Goal: Communication & Community: Answer question/provide support

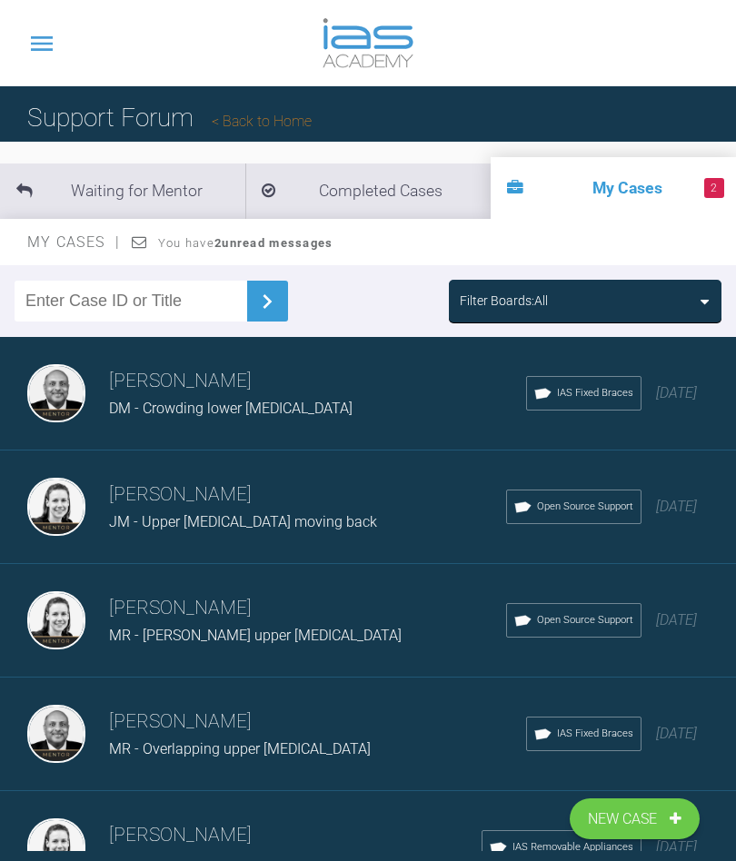
click at [683, 309] on div "Filter Boards: All" at bounding box center [585, 301] width 251 height 20
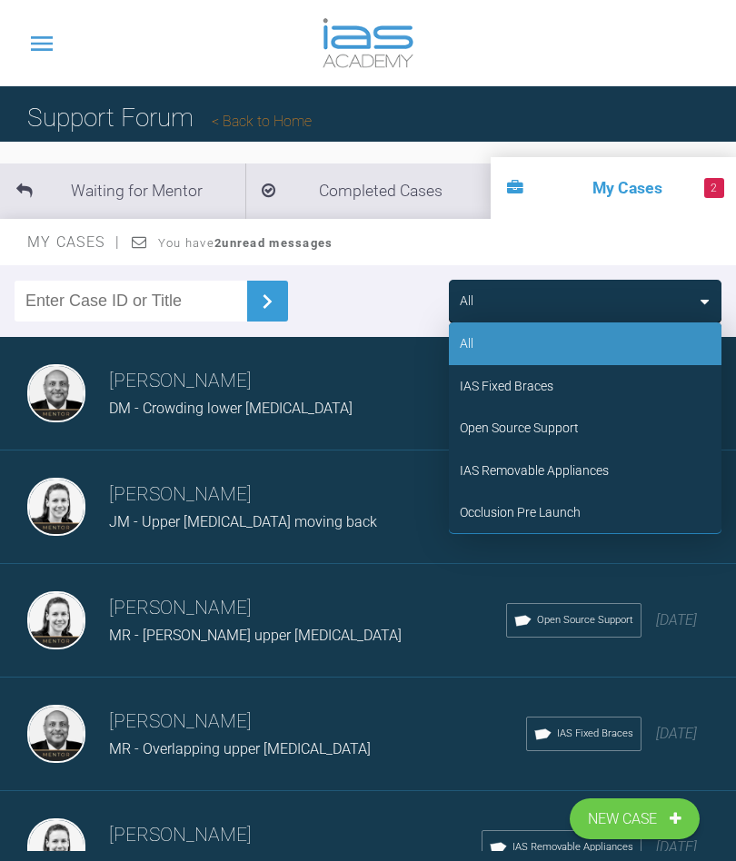
click at [534, 504] on div "Occlusion Pre Launch" at bounding box center [520, 512] width 121 height 20
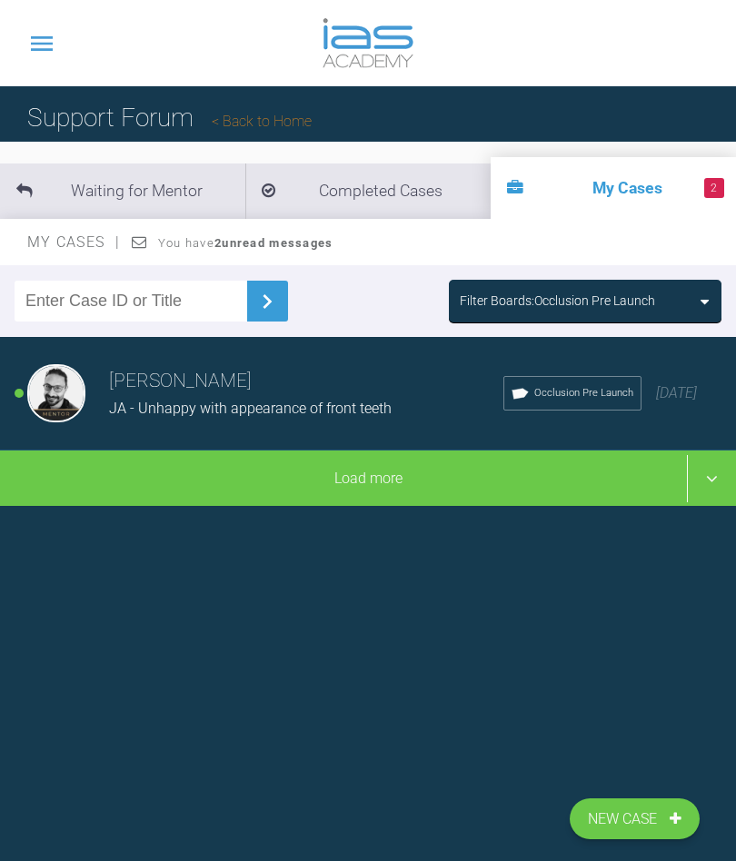
click at [642, 405] on div "[PERSON_NAME] [PERSON_NAME] - Unhappy with appearance of front teeth Occlusion …" at bounding box center [368, 394] width 736 height 114
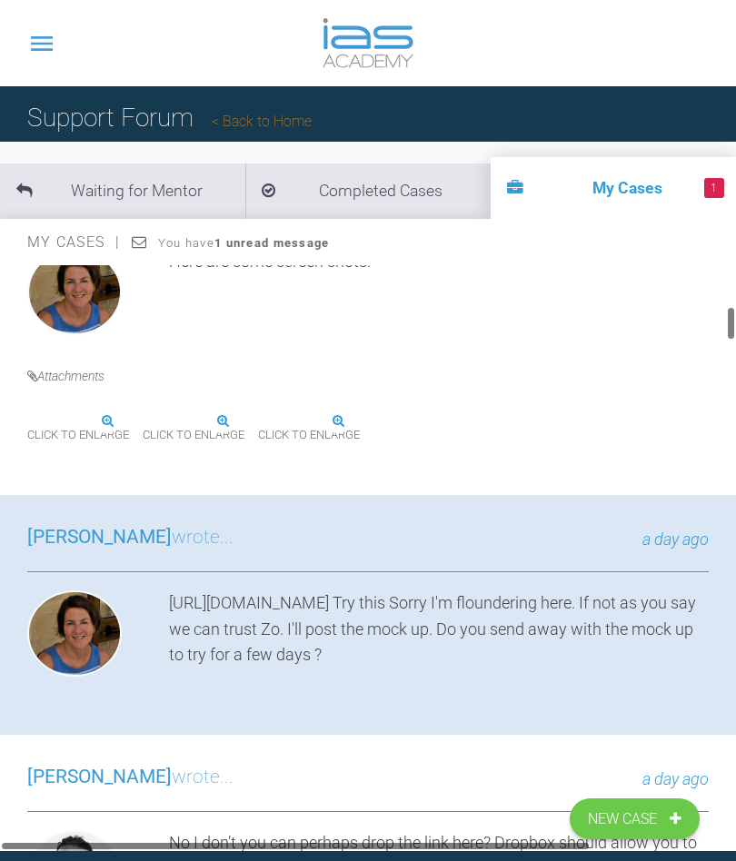
click at [557, 735] on div "[PERSON_NAME] wrote... a day ago [URL][DOMAIN_NAME] Try this Sorry I'm flounder…" at bounding box center [368, 615] width 736 height 240
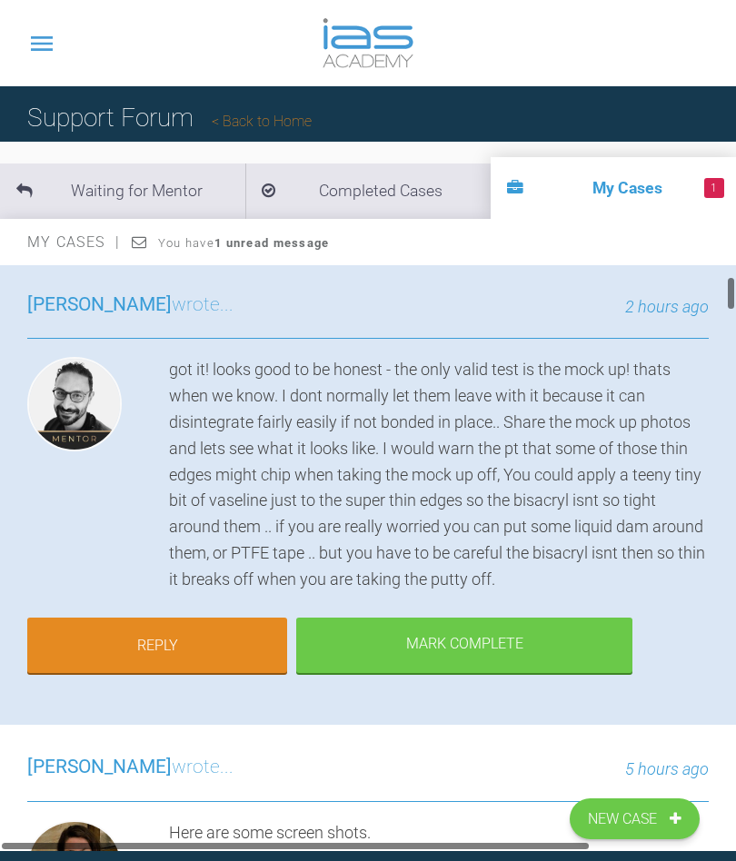
scroll to position [206, 0]
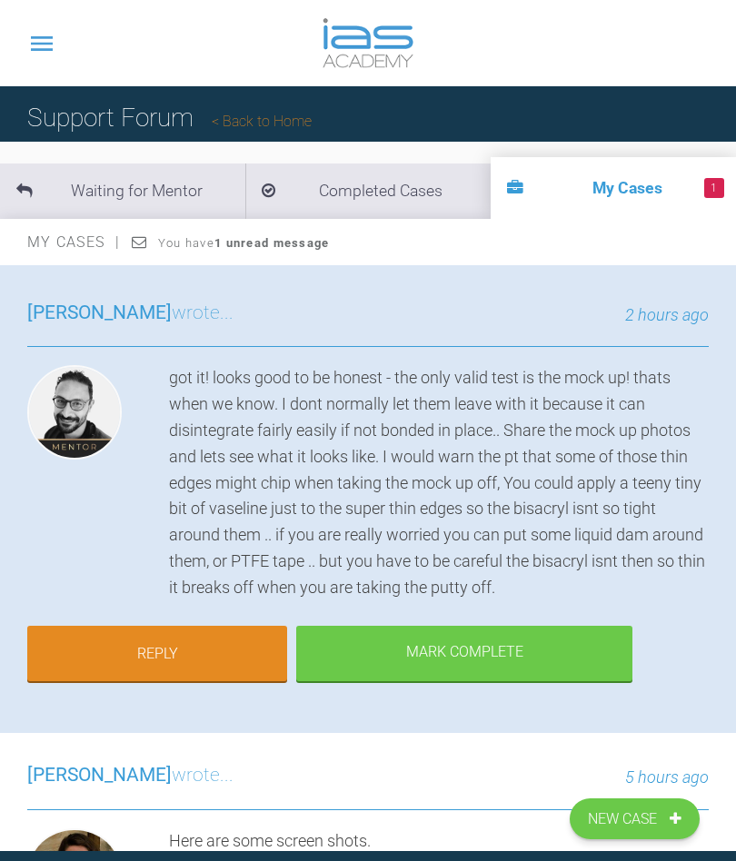
click at [152, 642] on link "Reply" at bounding box center [157, 654] width 260 height 56
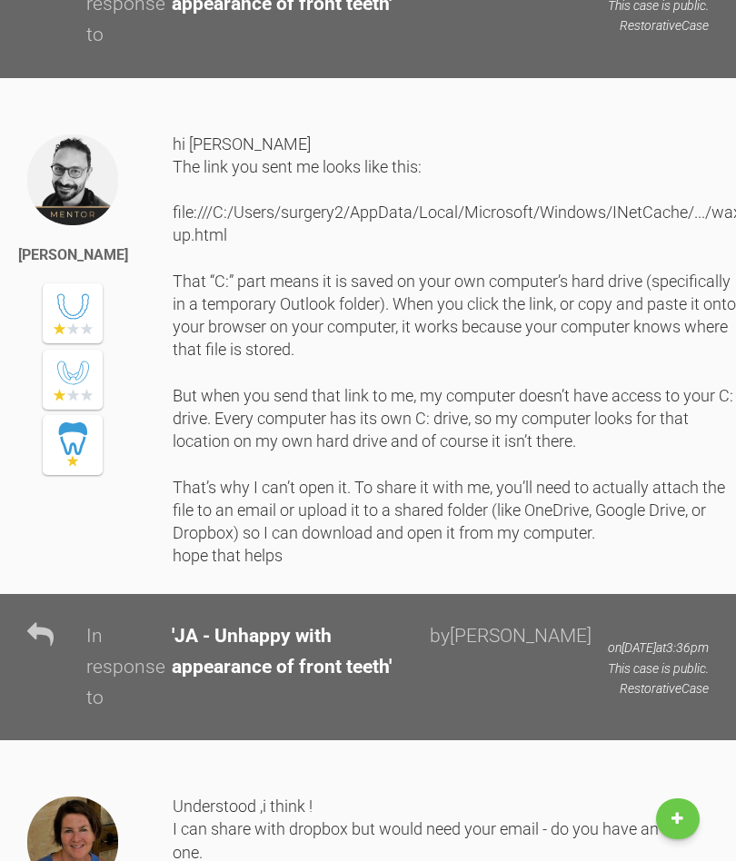
scroll to position [26868, 0]
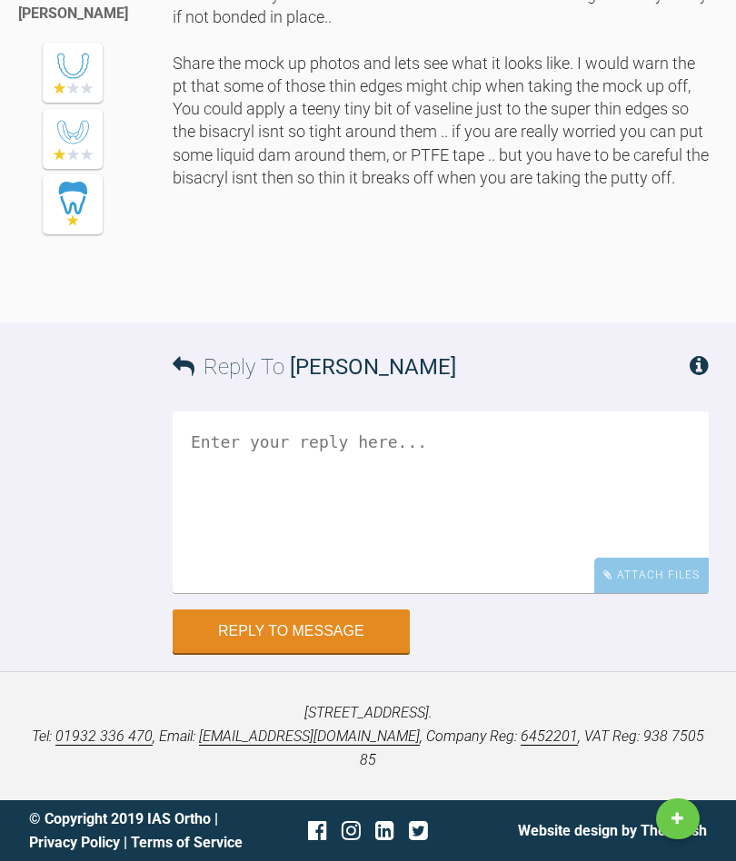
click at [200, 476] on textarea at bounding box center [441, 502] width 536 height 182
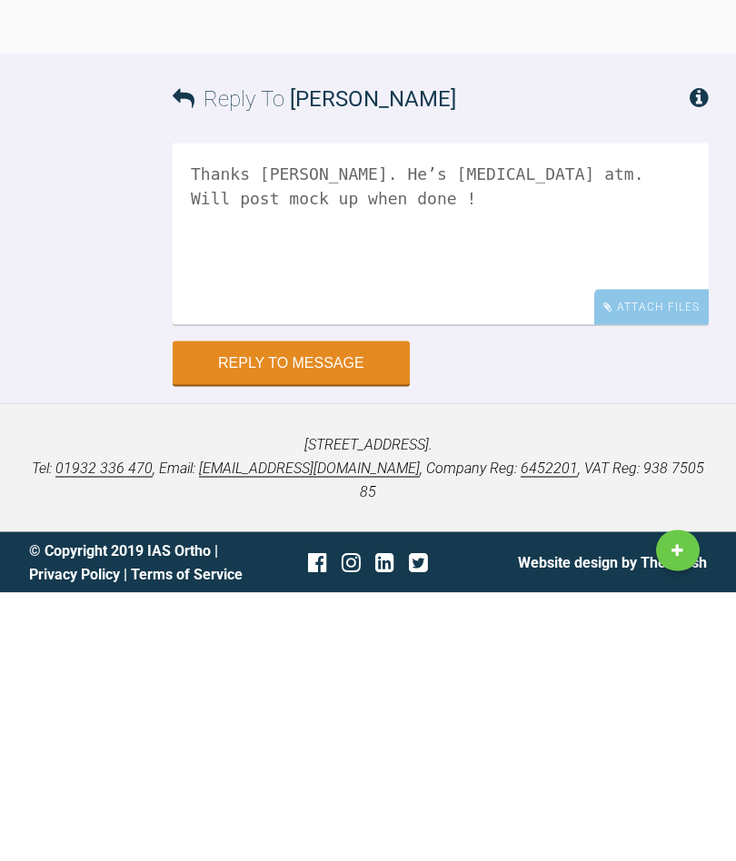
type textarea "Thanks [PERSON_NAME]. He’s [MEDICAL_DATA] atm. Will post mock up when done !"
click at [330, 609] on button "Reply to Message" at bounding box center [291, 631] width 237 height 44
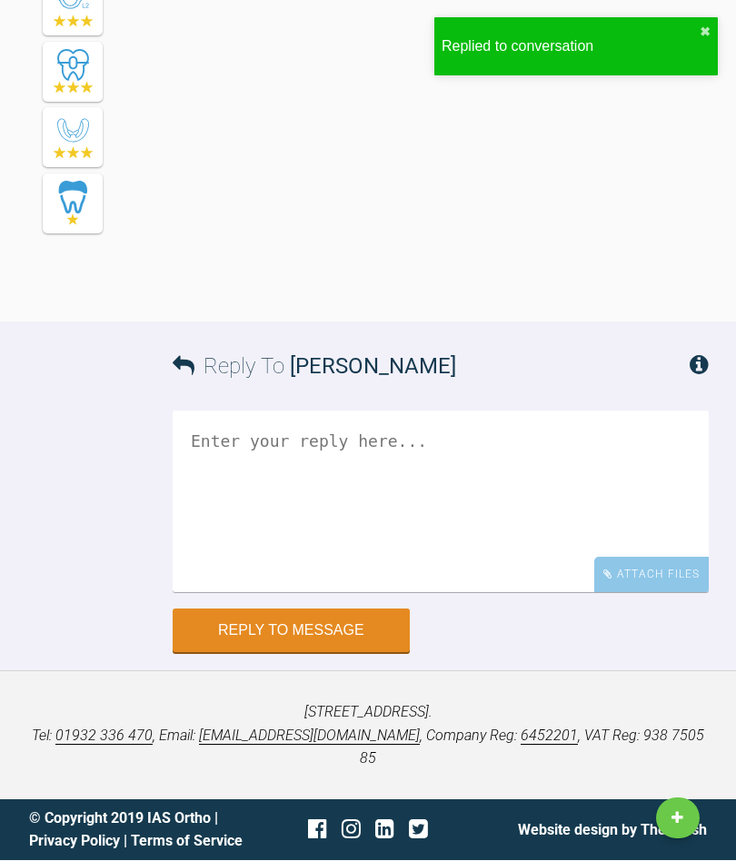
scroll to position [27596, 0]
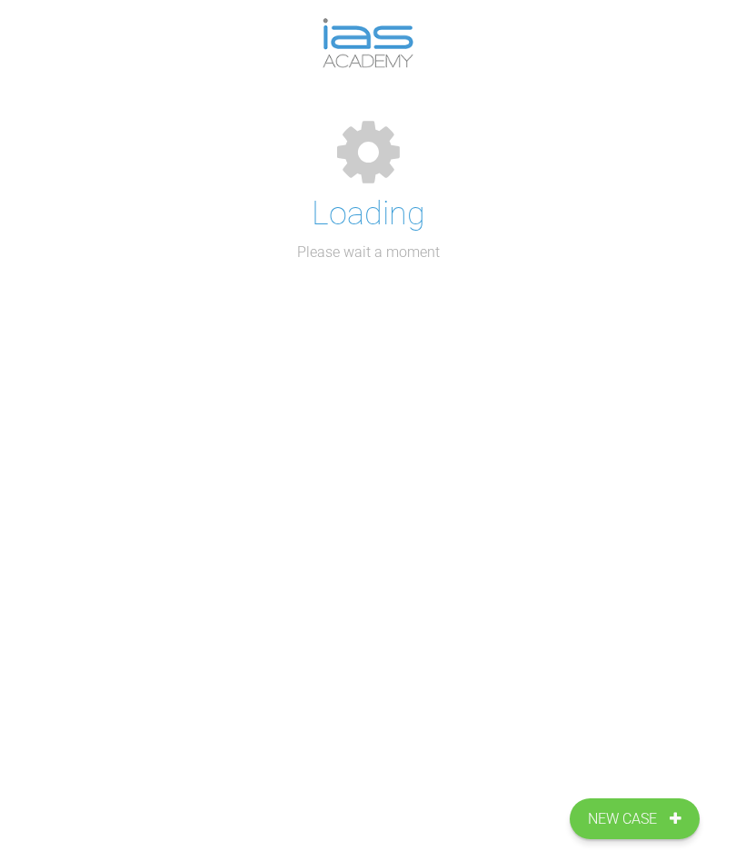
scroll to position [80, 0]
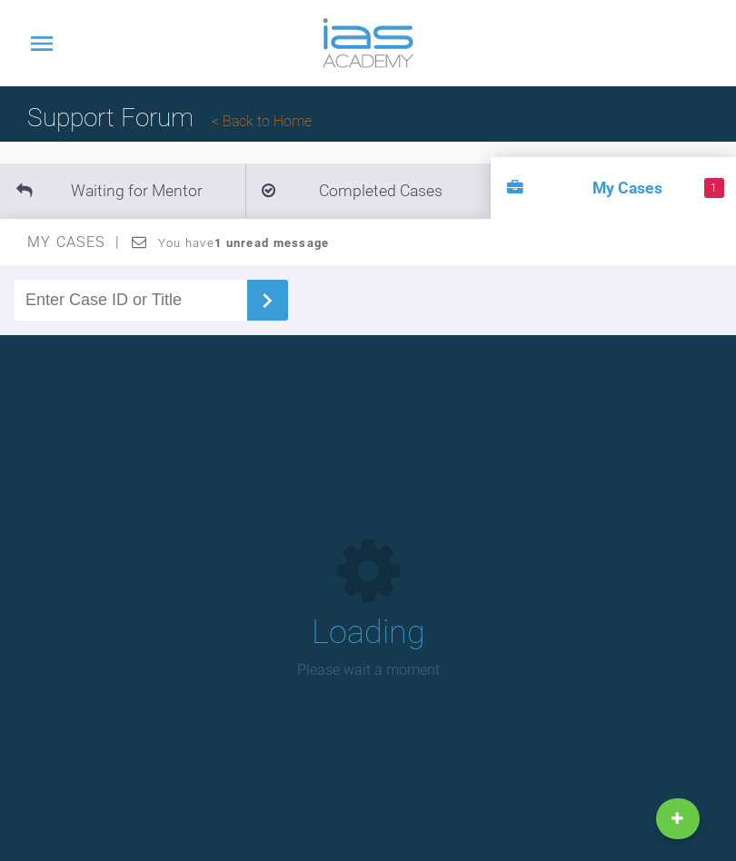
scroll to position [121, 0]
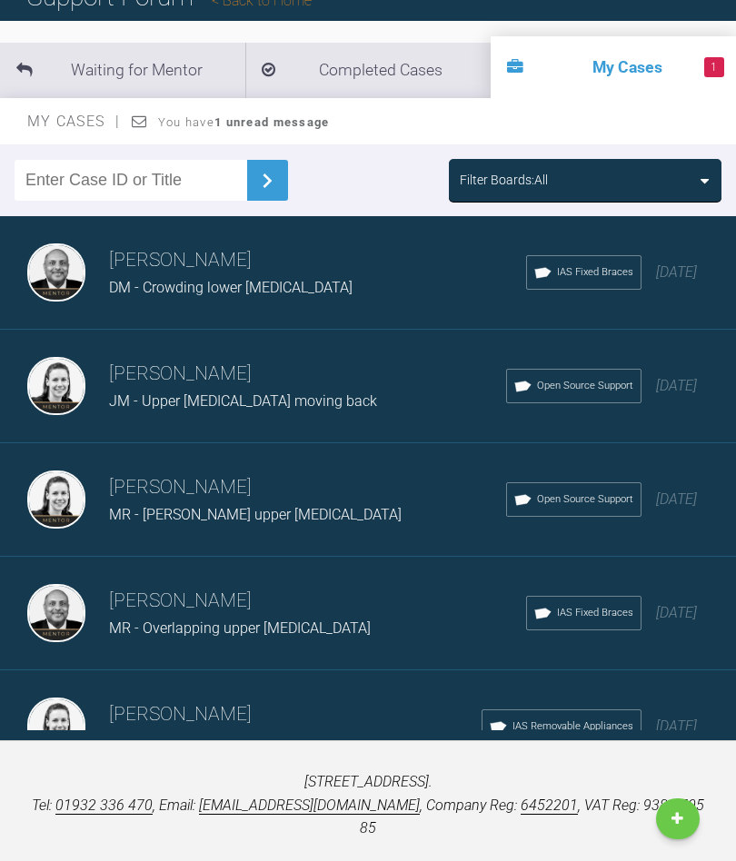
click at [682, 182] on div "Filter Boards: All" at bounding box center [585, 180] width 251 height 20
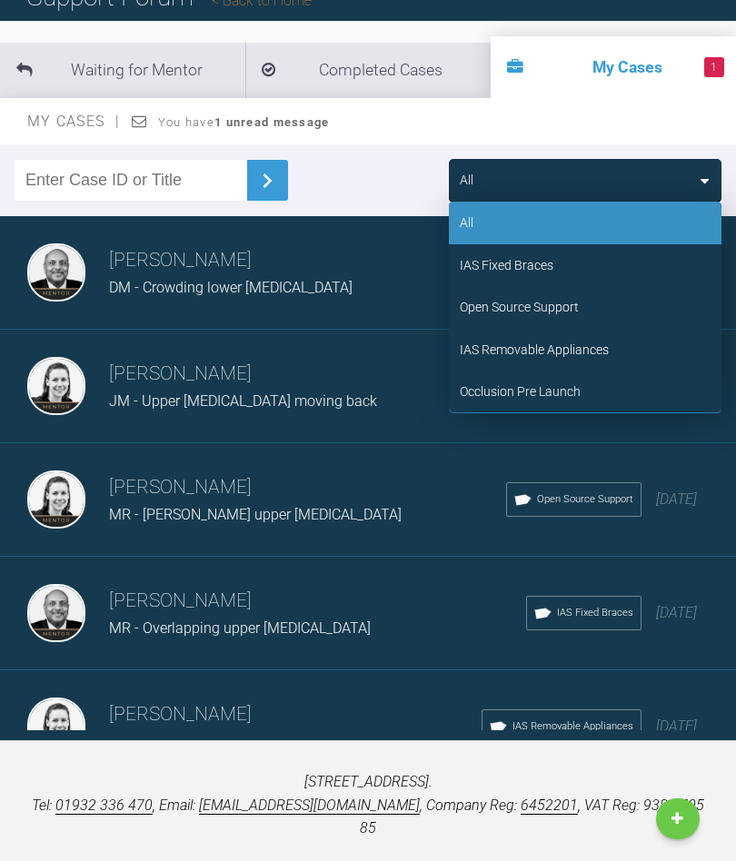
click at [526, 268] on div "IAS Fixed Braces" at bounding box center [507, 265] width 94 height 20
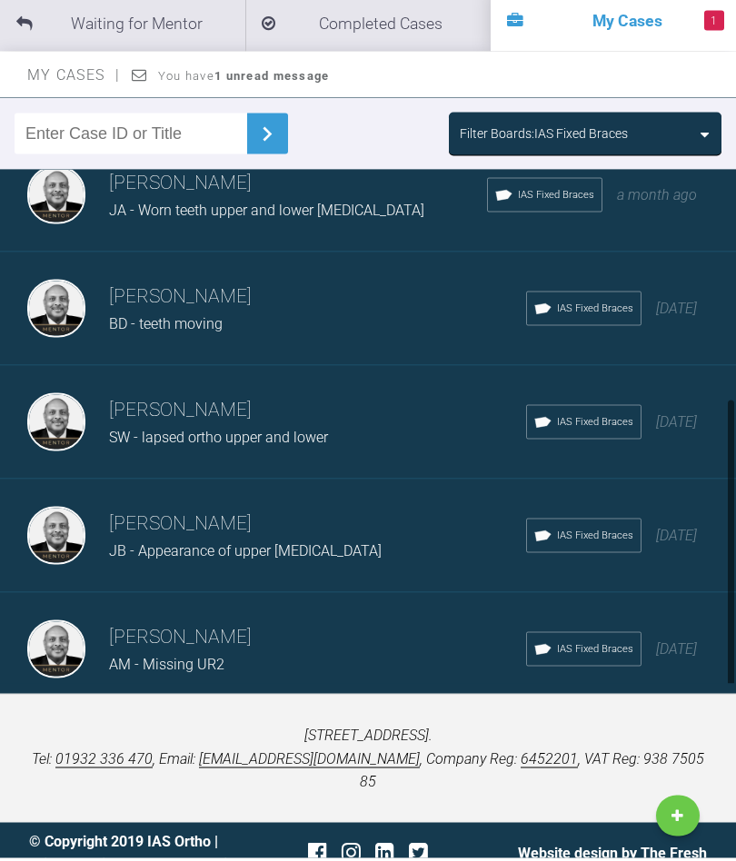
scroll to position [164, 0]
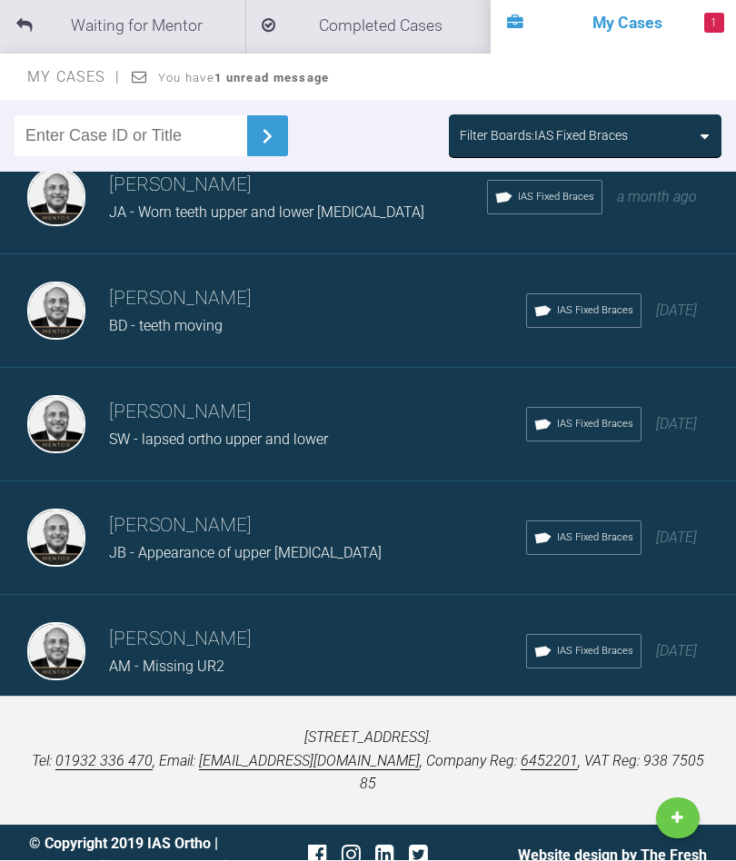
click at [128, 729] on div "Load more" at bounding box center [368, 737] width 736 height 56
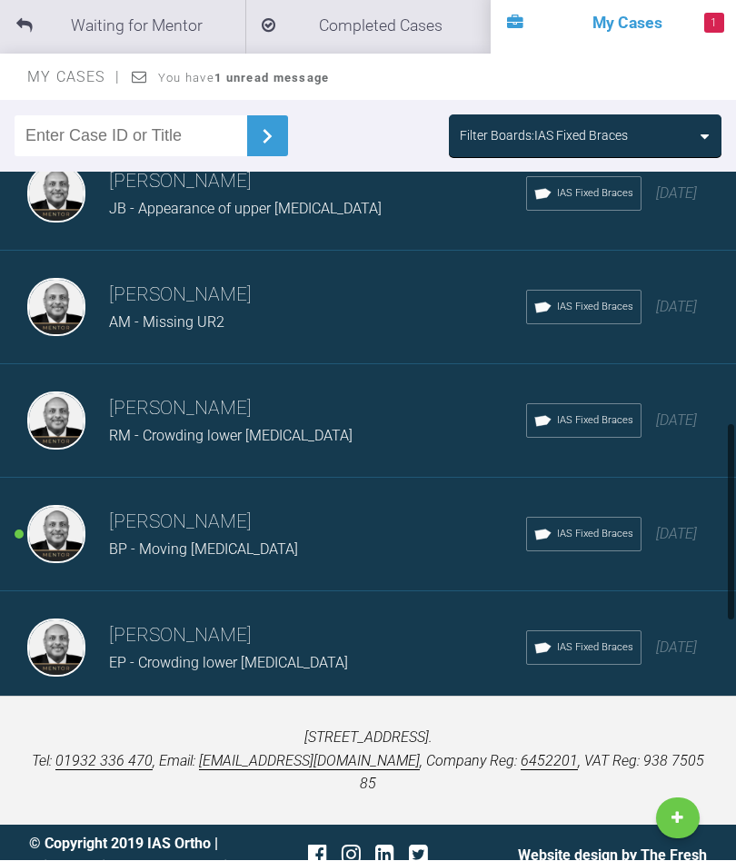
scroll to position [757, 0]
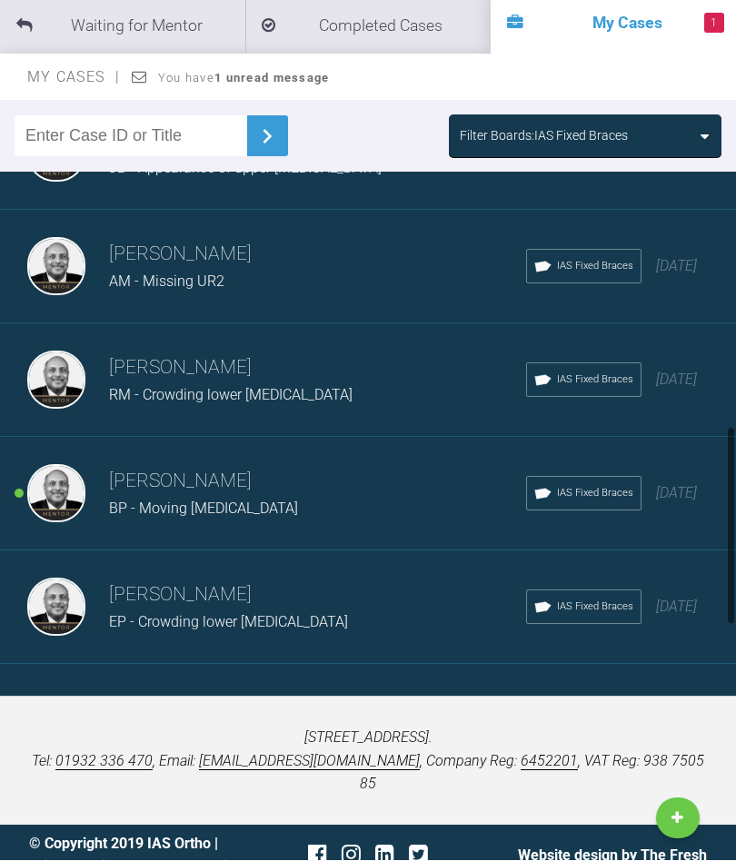
click at [423, 514] on div "BP - Moving incisors" at bounding box center [317, 510] width 417 height 24
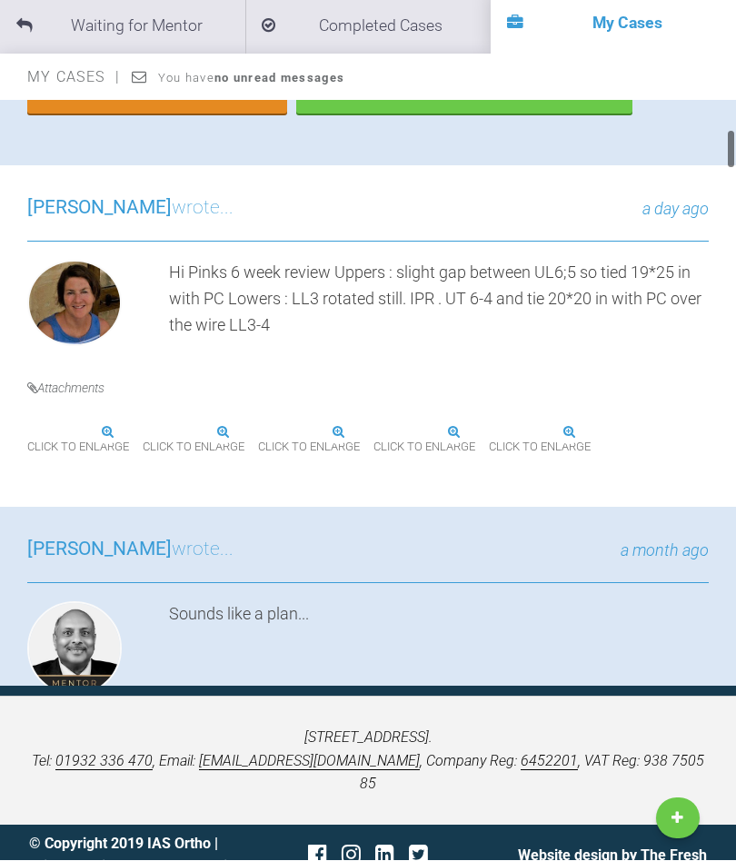
scroll to position [497, 0]
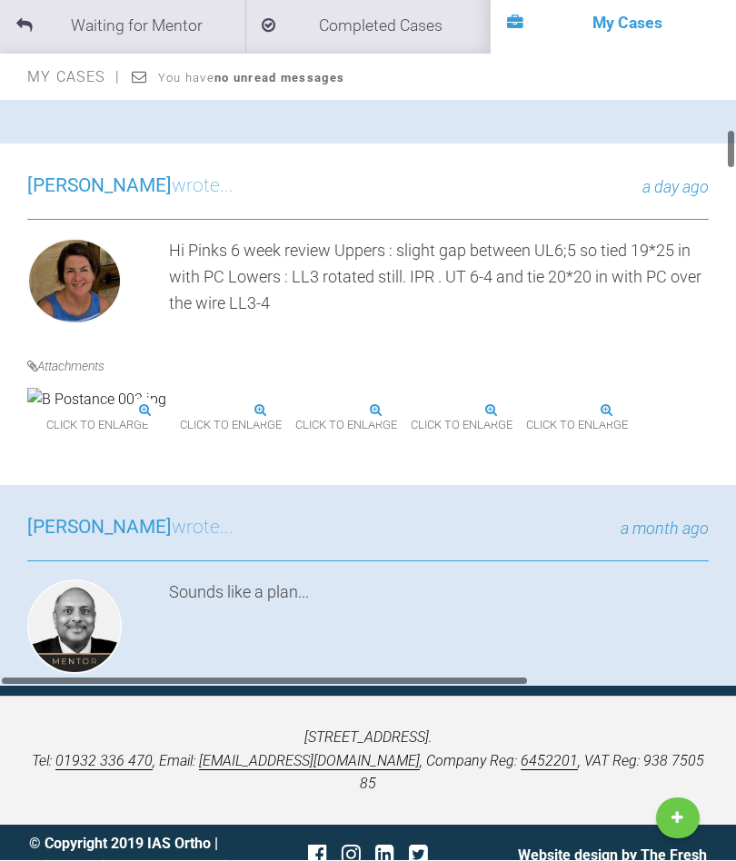
click at [411, 411] on img at bounding box center [411, 411] width 0 height 0
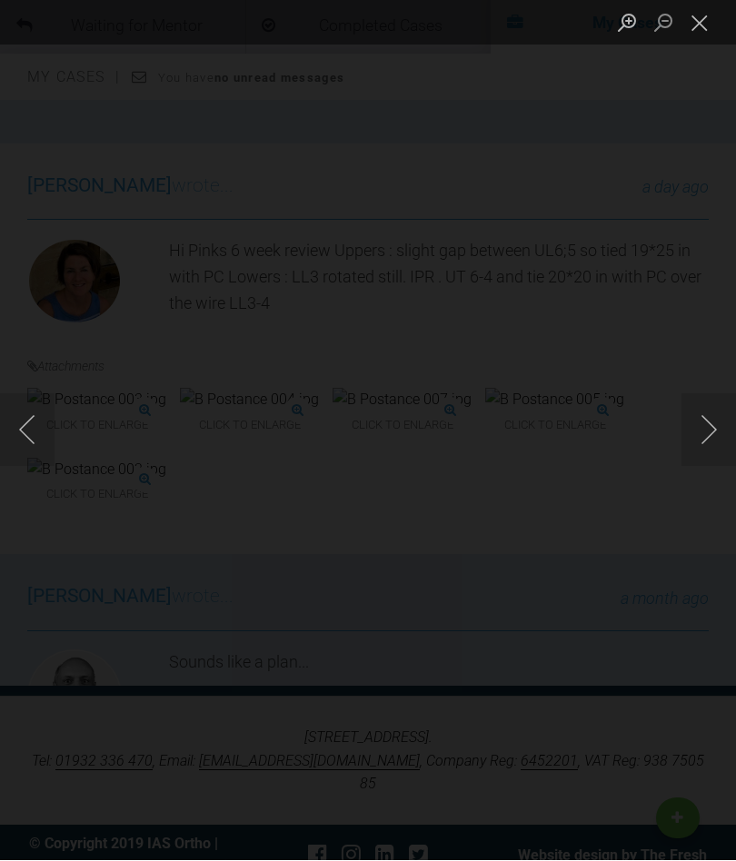
click at [706, 464] on button "Next image" at bounding box center [708, 430] width 54 height 73
click at [34, 450] on button "Previous image" at bounding box center [27, 430] width 54 height 73
click at [39, 467] on button "Previous image" at bounding box center [27, 430] width 54 height 73
click at [37, 464] on button "Previous image" at bounding box center [27, 430] width 54 height 73
click at [39, 467] on button "Previous image" at bounding box center [27, 430] width 54 height 73
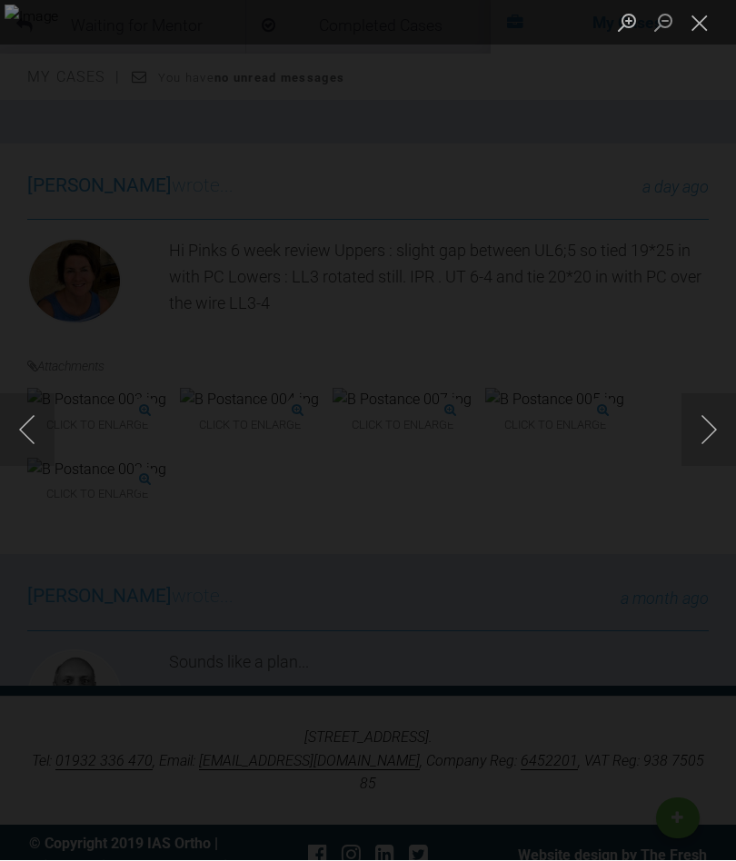
click at [31, 467] on button "Previous image" at bounding box center [27, 430] width 54 height 73
click at [33, 467] on button "Previous image" at bounding box center [27, 430] width 54 height 73
click at [697, 18] on button "Close lightbox" at bounding box center [699, 23] width 36 height 32
